Goal: Task Accomplishment & Management: Complete application form

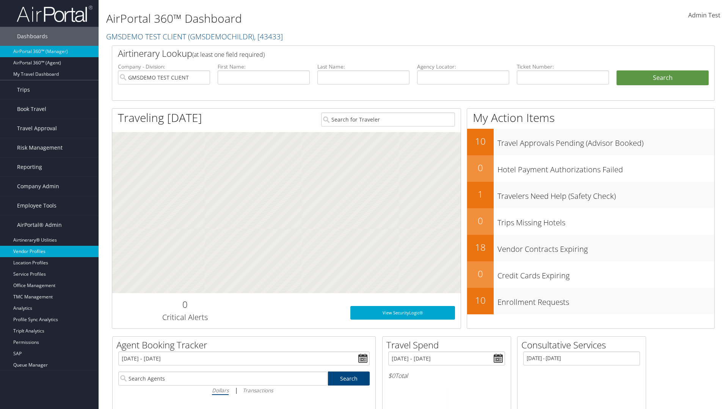
click at [49, 252] on link "Vendor Profiles" at bounding box center [49, 251] width 99 height 11
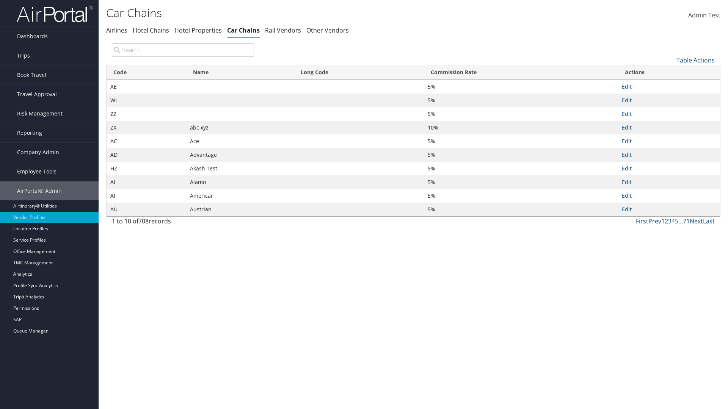
click at [695, 60] on link "Table Actions" at bounding box center [695, 60] width 38 height 8
click at [670, 72] on link "New Record" at bounding box center [670, 72] width 100 height 13
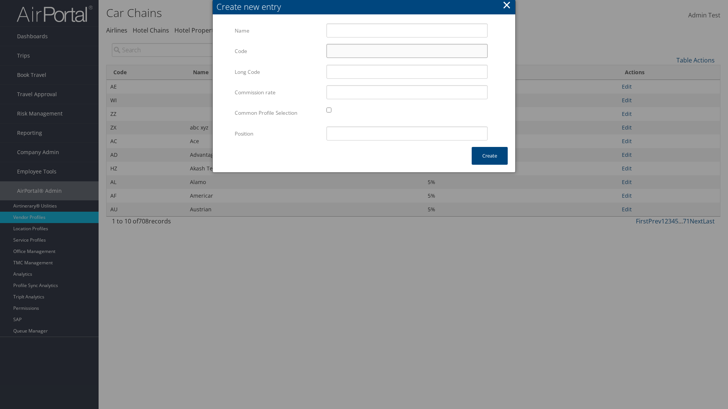
click at [407, 51] on input "Code" at bounding box center [406, 51] width 161 height 14
type input "[n"
click at [407, 30] on input "Test" at bounding box center [406, 30] width 161 height 14
type input "Test"
type input "test"
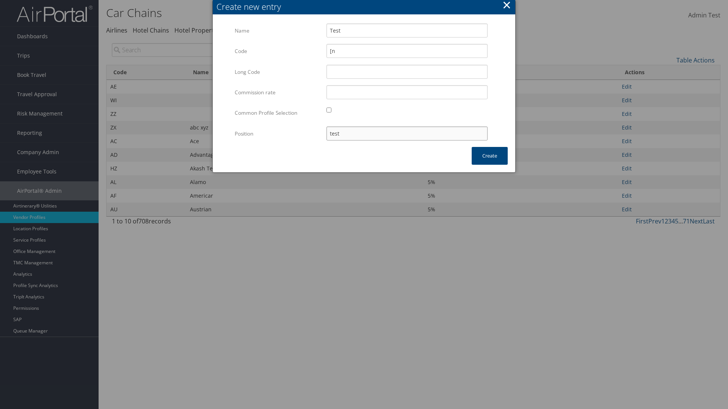
type input "[n"
type input "test"
click at [489, 156] on button "Create" at bounding box center [489, 156] width 36 height 18
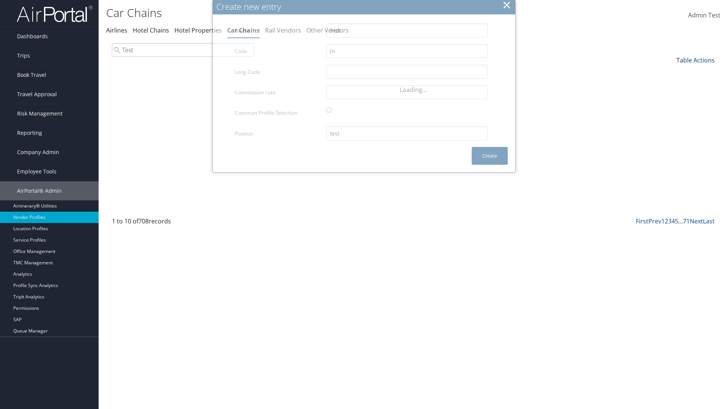
type input "Test"
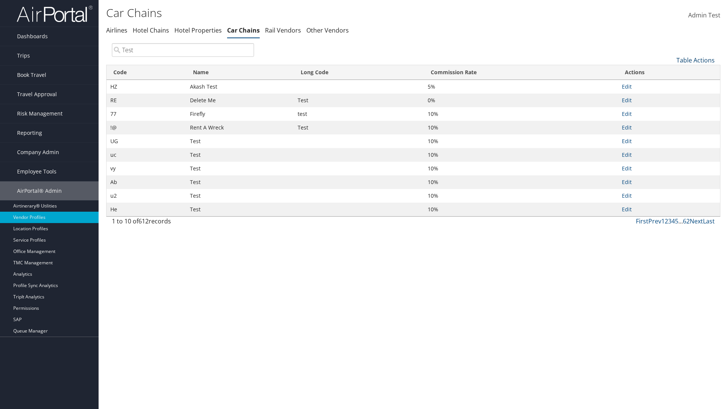
click at [695, 60] on link "Table Actions" at bounding box center [695, 60] width 38 height 8
click at [670, 97] on link "Column Visibility" at bounding box center [670, 97] width 100 height 13
click at [670, 72] on link "Code" at bounding box center [670, 72] width 100 height 13
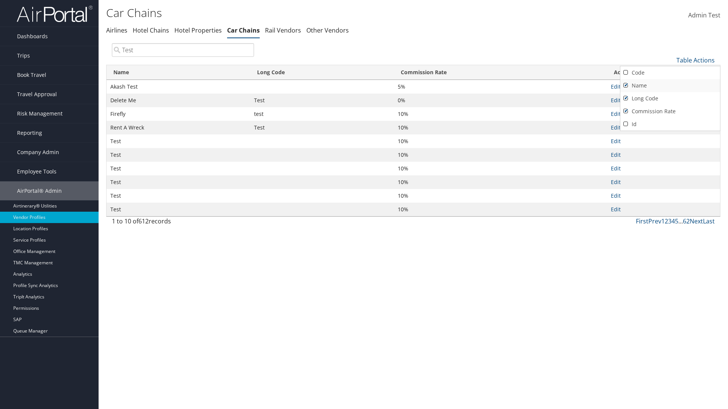
click at [670, 85] on link "Name" at bounding box center [670, 85] width 100 height 13
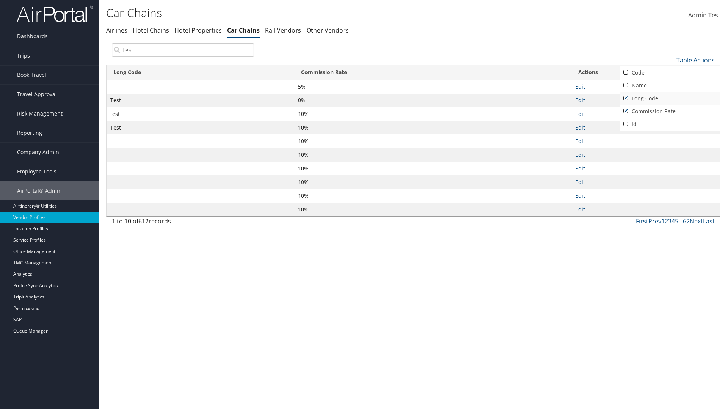
click at [670, 98] on link "Long Code" at bounding box center [670, 98] width 100 height 13
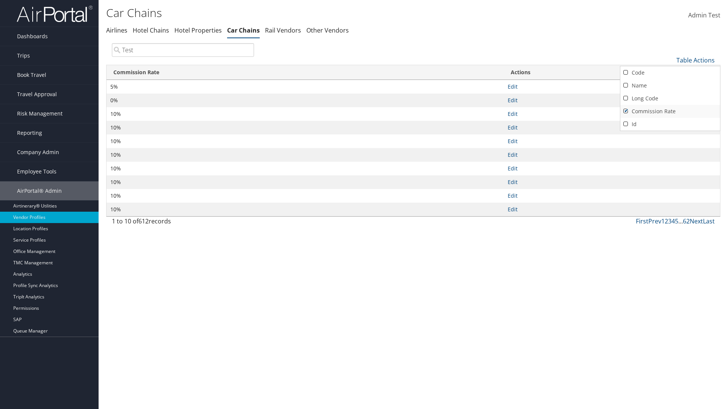
click at [670, 111] on link "Commission Rate" at bounding box center [670, 111] width 100 height 13
click at [364, 205] on div at bounding box center [364, 204] width 728 height 409
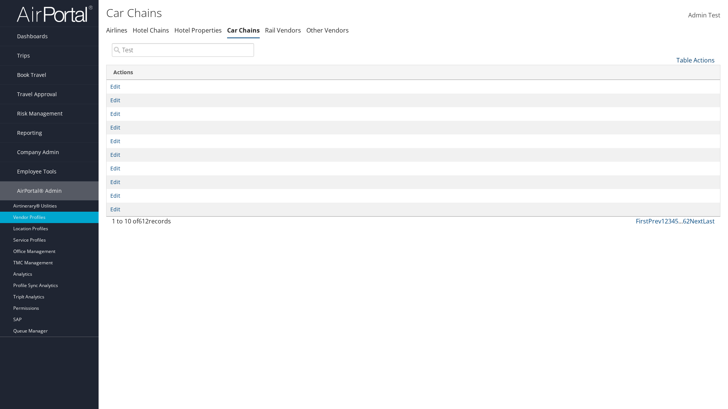
click at [695, 60] on link "Table Actions" at bounding box center [695, 60] width 38 height 8
click at [670, 97] on link "Column Visibility" at bounding box center [670, 97] width 100 height 13
click at [670, 72] on link "Code" at bounding box center [670, 72] width 100 height 13
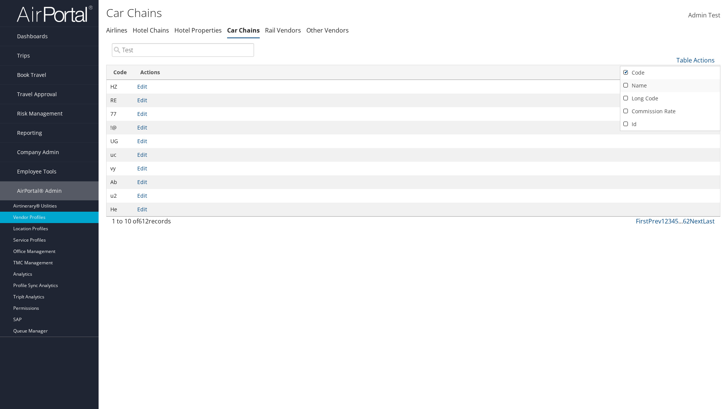
click at [670, 85] on link "Name" at bounding box center [670, 85] width 100 height 13
click at [670, 98] on link "Long Code" at bounding box center [670, 98] width 100 height 13
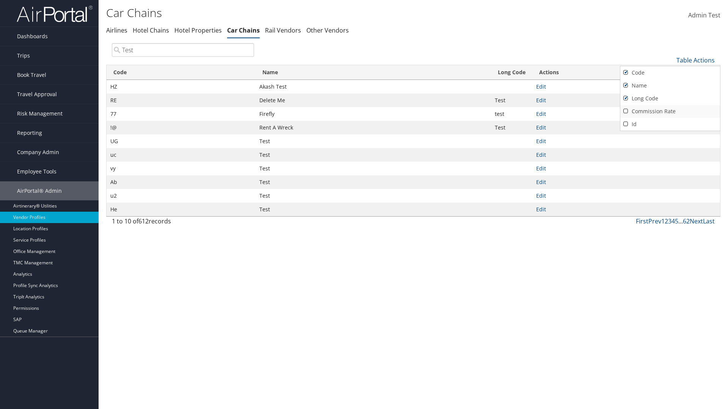
click at [670, 111] on link "Commission Rate" at bounding box center [670, 111] width 100 height 13
click at [364, 205] on div at bounding box center [364, 204] width 728 height 409
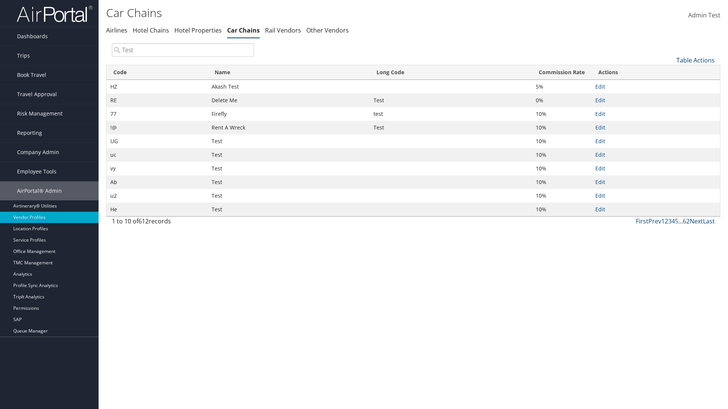
click at [695, 60] on link "Table Actions" at bounding box center [695, 60] width 38 height 8
click at [670, 85] on link "Download Report" at bounding box center [670, 84] width 100 height 13
